Goal: Task Accomplishment & Management: Manage account settings

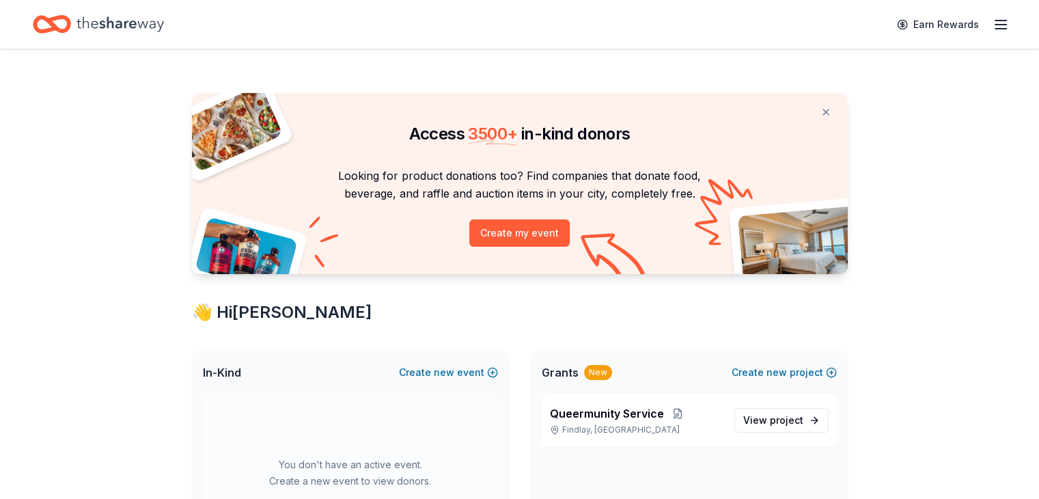
click at [992, 25] on icon "button" at bounding box center [1000, 24] width 16 height 16
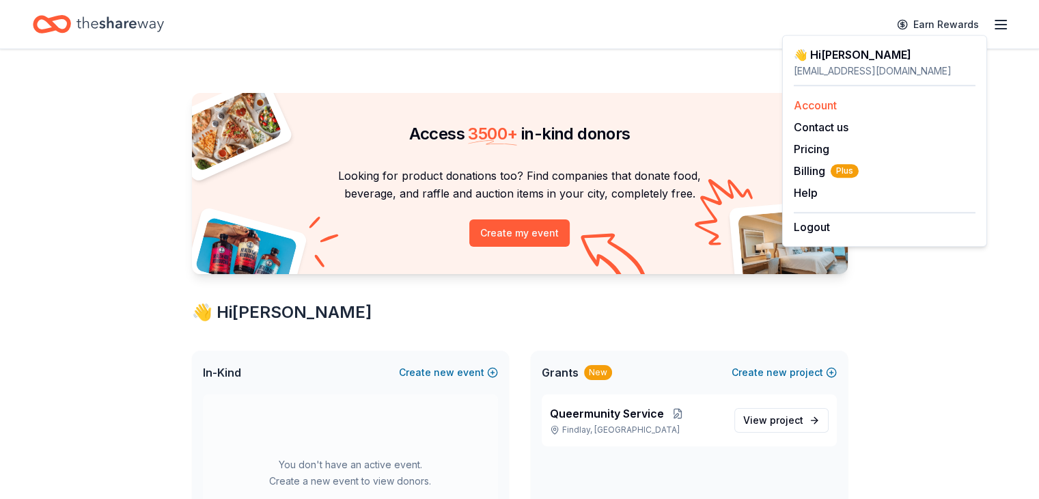
click at [809, 107] on link "Account" at bounding box center [815, 105] width 43 height 14
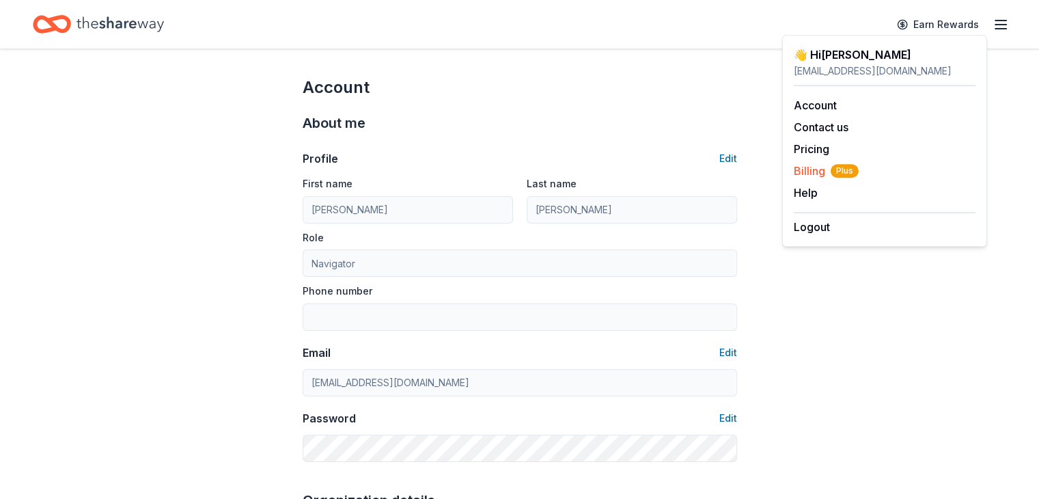
click at [815, 173] on span "Billing Plus" at bounding box center [826, 171] width 65 height 16
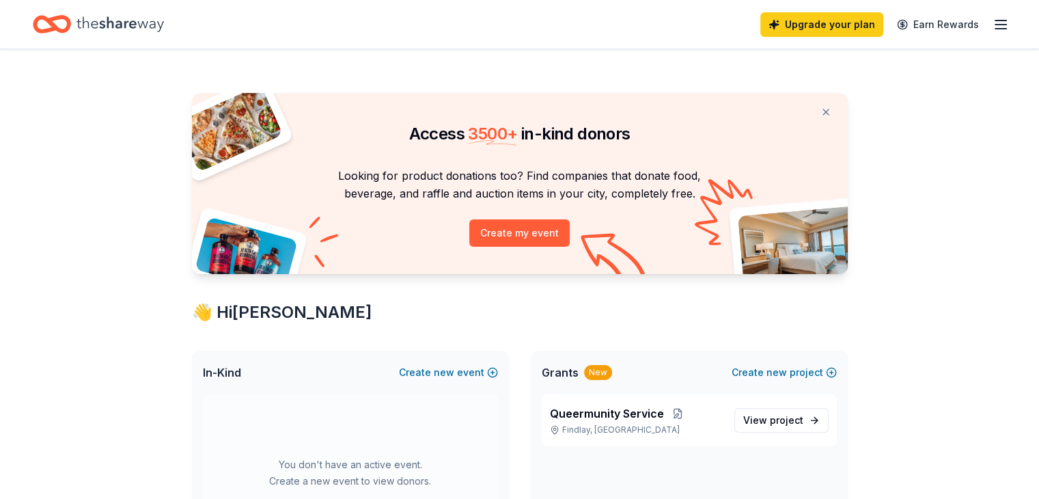
click at [992, 25] on icon "button" at bounding box center [1000, 24] width 16 height 16
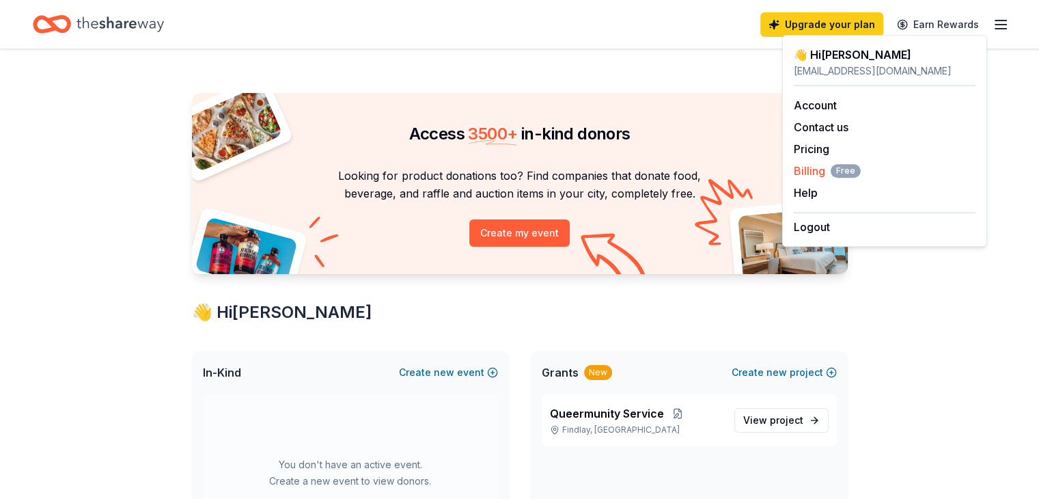
click at [802, 169] on span "Billing Free" at bounding box center [827, 171] width 67 height 16
